Goal: Find specific page/section: Find specific page/section

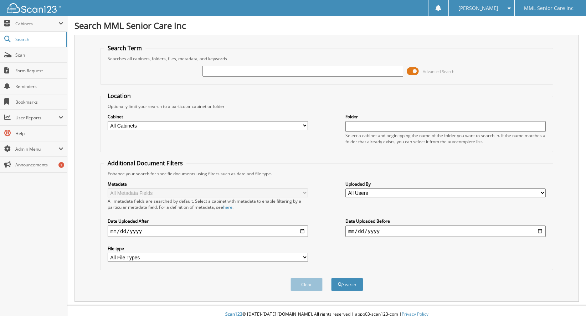
click at [295, 68] on input "text" at bounding box center [302, 71] width 200 height 11
click at [235, 70] on input "[PERSON_NAME]" at bounding box center [302, 71] width 200 height 11
type input "[PERSON_NAME]"
click at [350, 282] on button "Search" at bounding box center [347, 284] width 32 height 13
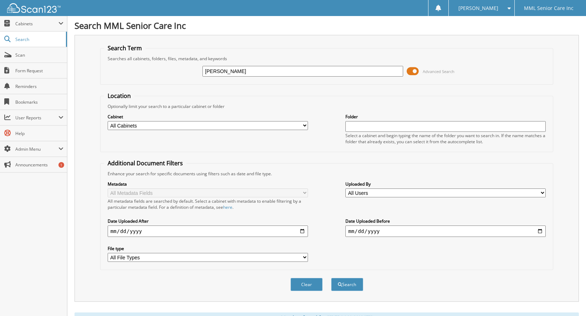
scroll to position [132, 0]
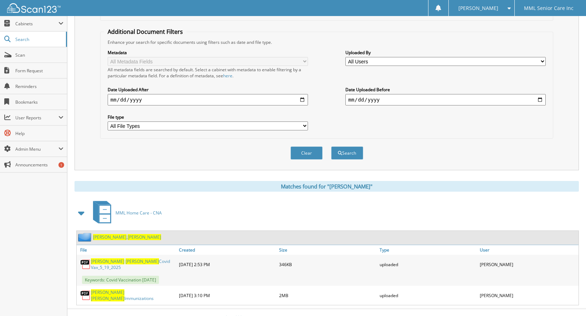
click at [103, 234] on span "[PERSON_NAME]" at bounding box center [110, 237] width 34 height 6
